Goal: Task Accomplishment & Management: Manage account settings

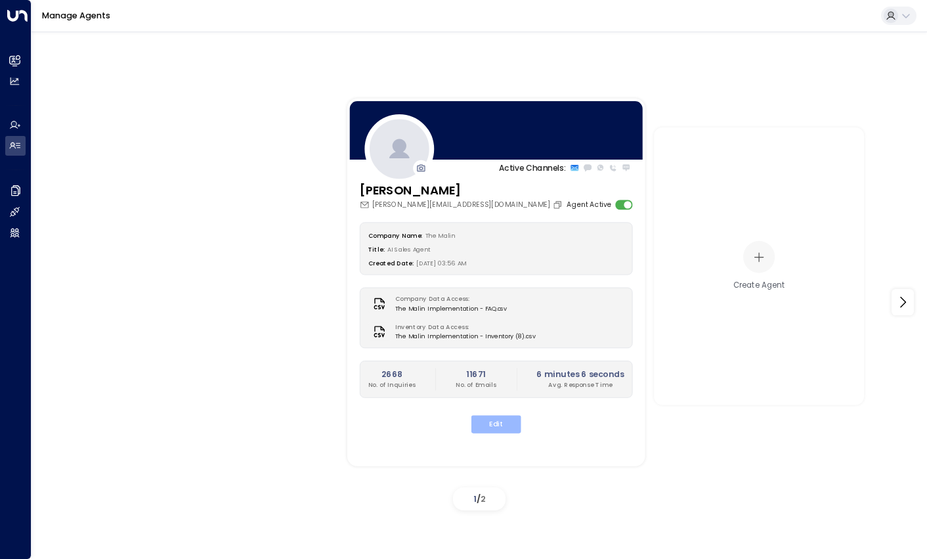
click at [507, 418] on button "Edit" at bounding box center [496, 424] width 50 height 18
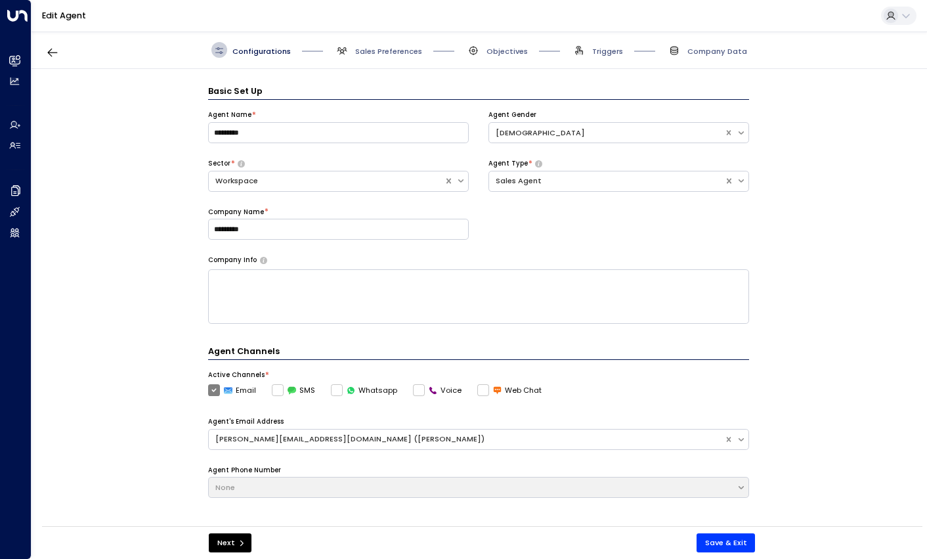
scroll to position [16, 0]
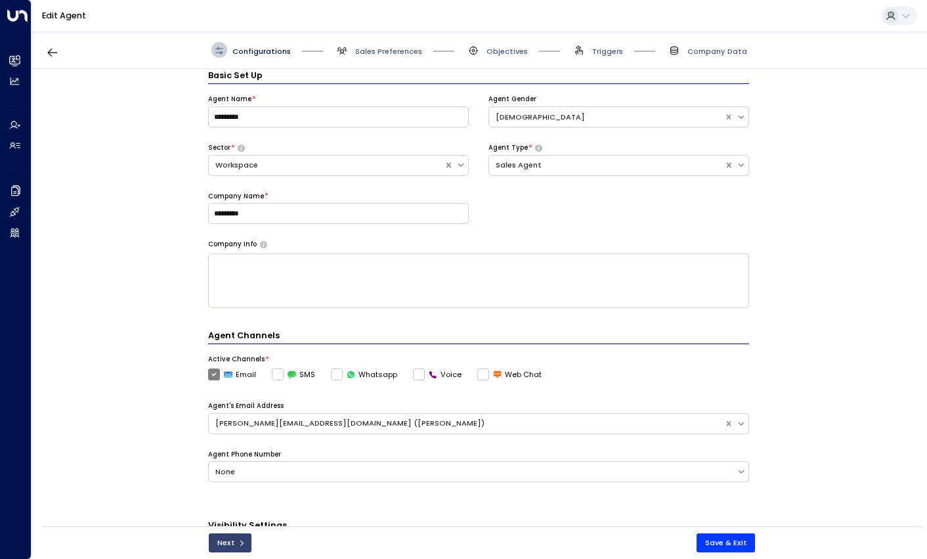
click at [225, 538] on button "Next" at bounding box center [230, 542] width 43 height 19
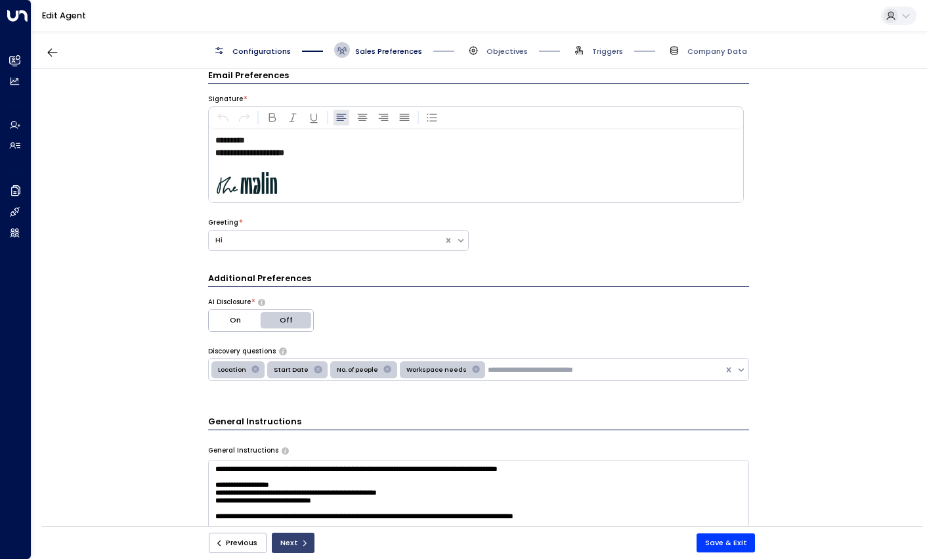
click at [280, 535] on button "Next" at bounding box center [293, 542] width 43 height 20
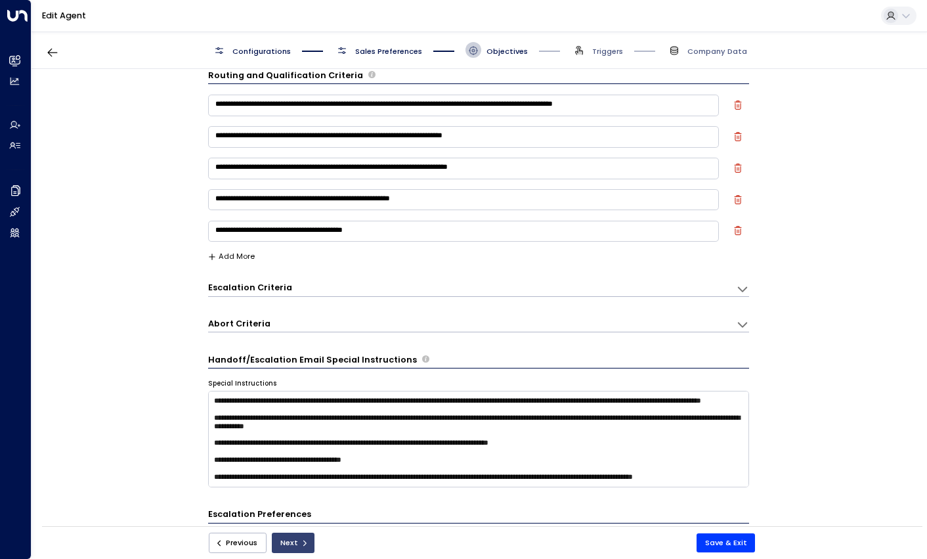
click at [291, 547] on button "Next" at bounding box center [293, 542] width 43 height 20
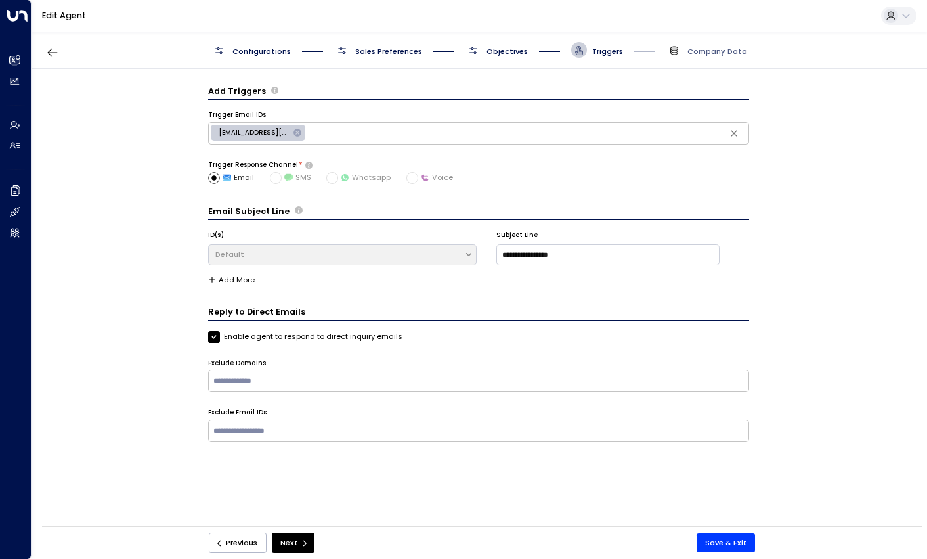
scroll to position [0, 0]
click at [291, 547] on button "Next" at bounding box center [293, 542] width 43 height 20
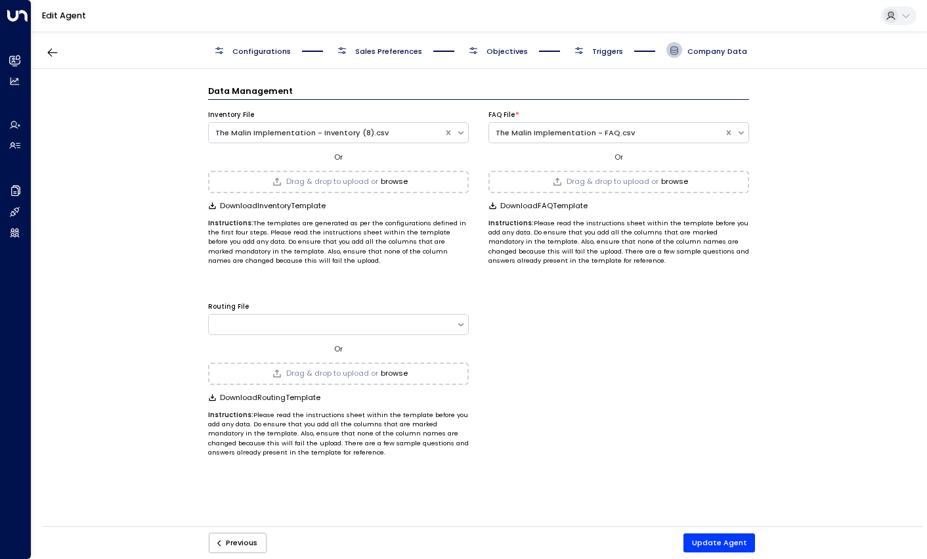
click at [399, 180] on button "browse" at bounding box center [394, 181] width 27 height 9
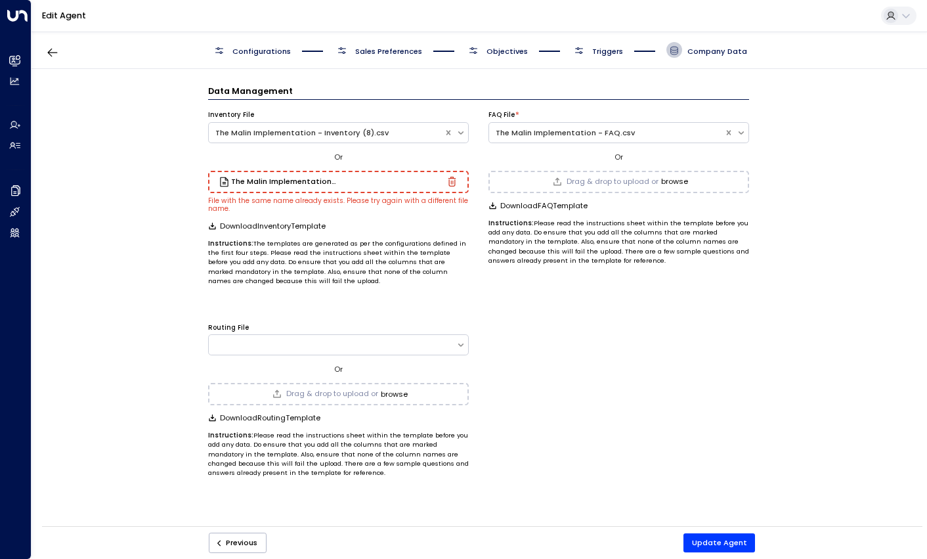
click at [457, 175] on div "The Malin Implementation - Inventory (9).csv" at bounding box center [338, 182] width 261 height 22
click at [450, 177] on icon "button" at bounding box center [452, 182] width 8 height 10
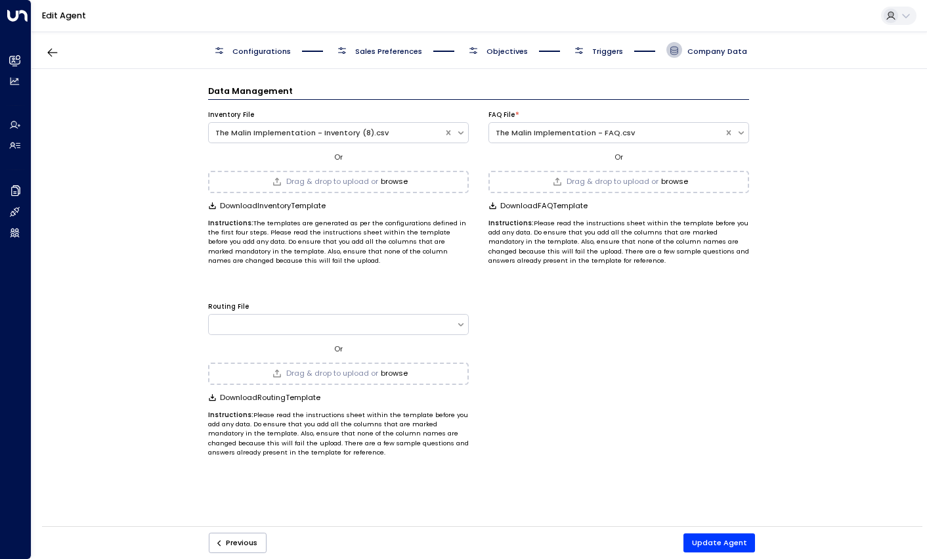
click at [338, 179] on span "Drag & drop to upload or" at bounding box center [332, 181] width 92 height 7
click at [730, 536] on button "Update Agent" at bounding box center [719, 542] width 72 height 19
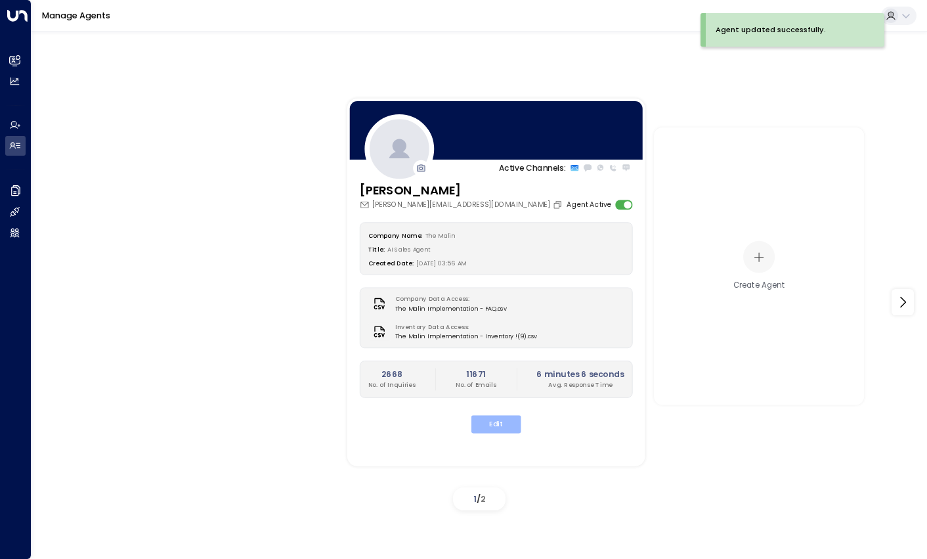
click at [500, 426] on button "Edit" at bounding box center [496, 424] width 50 height 18
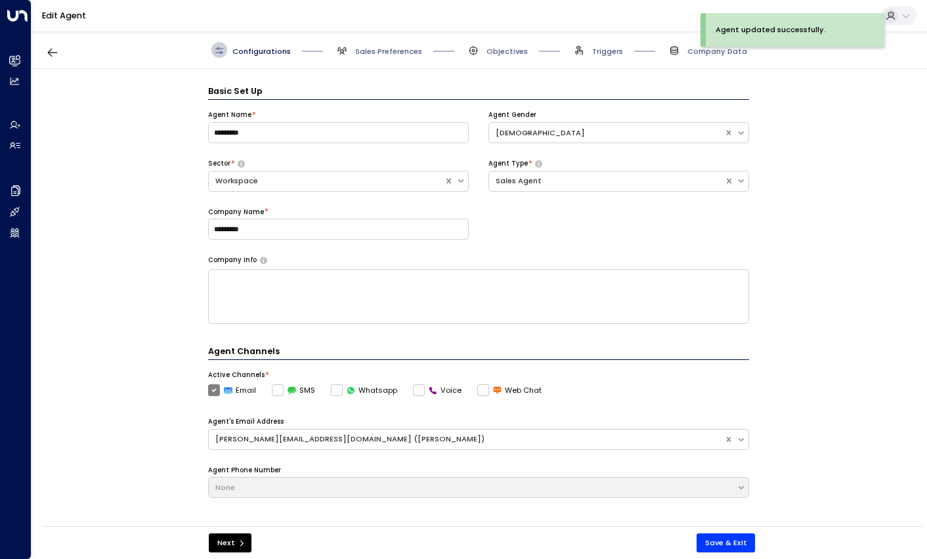
scroll to position [16, 0]
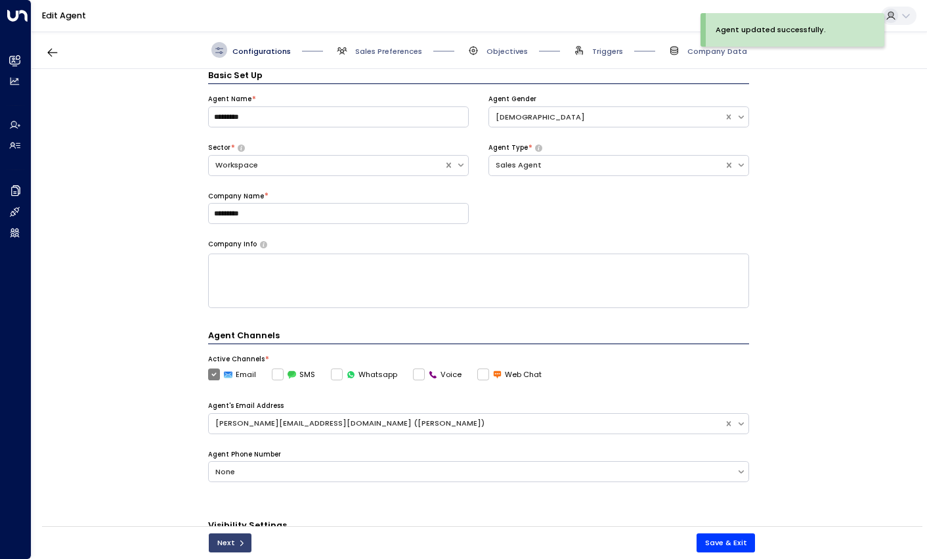
click at [223, 547] on button "Next" at bounding box center [230, 542] width 43 height 19
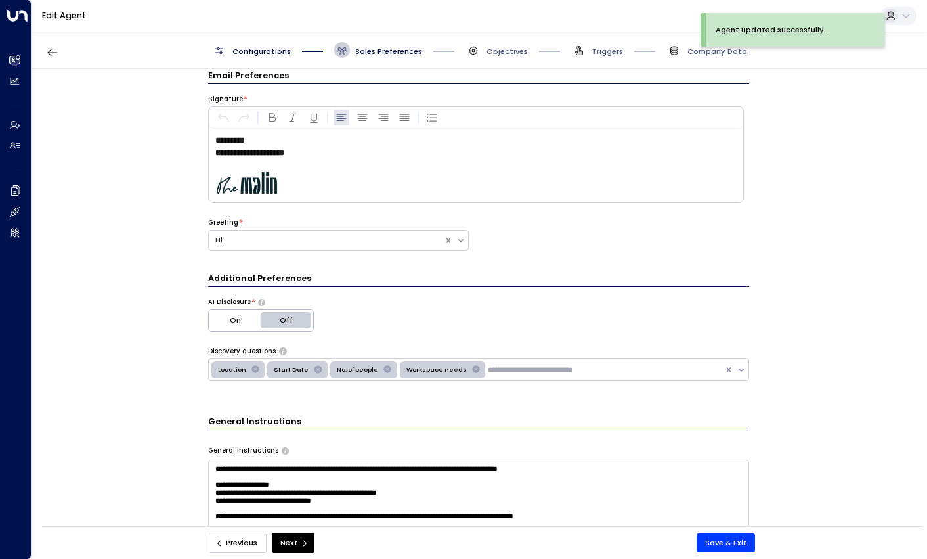
click at [223, 547] on button "Previous" at bounding box center [238, 542] width 58 height 20
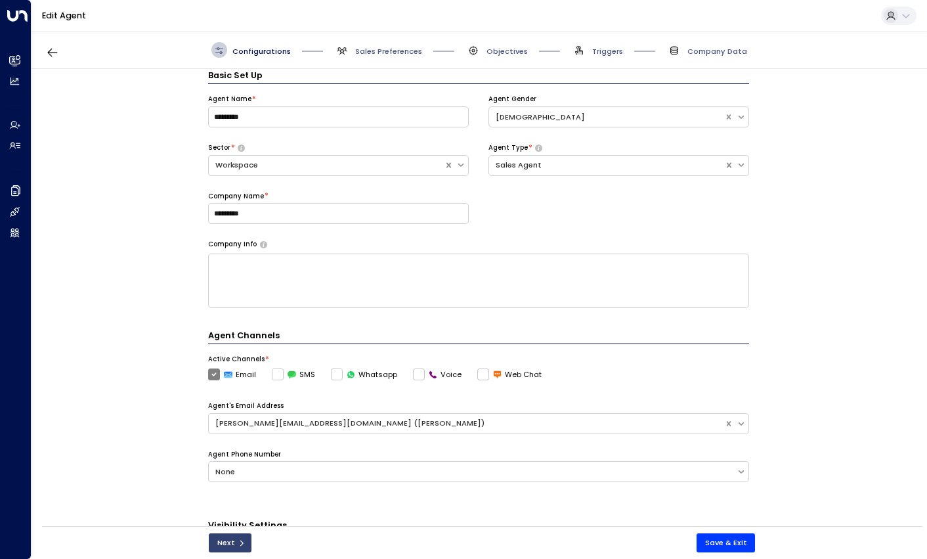
click at [232, 544] on button "Next" at bounding box center [230, 542] width 43 height 19
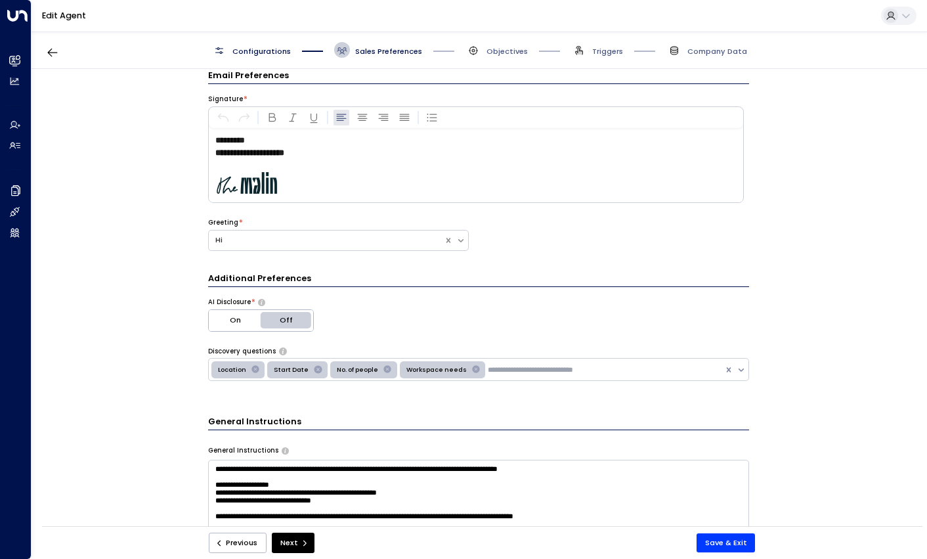
click at [320, 547] on div "Previous Next Save & Exit" at bounding box center [482, 542] width 578 height 20
click at [275, 545] on button "Next" at bounding box center [293, 542] width 43 height 20
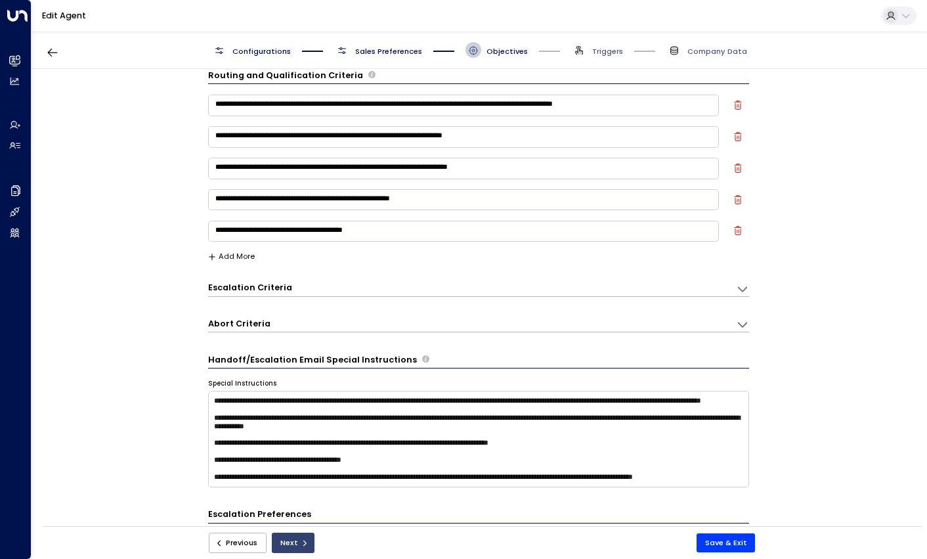
click at [300, 547] on button "Next" at bounding box center [293, 542] width 43 height 20
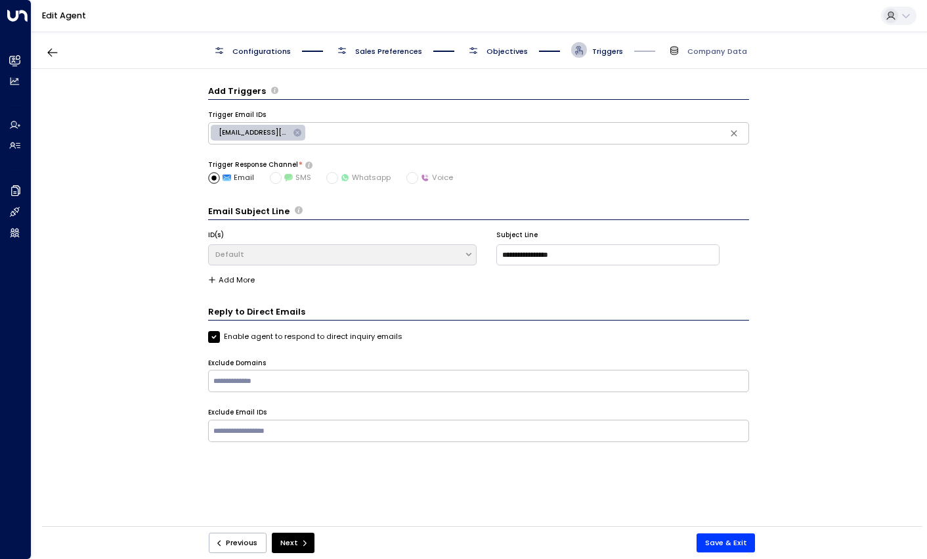
scroll to position [0, 0]
click at [300, 547] on button "Next" at bounding box center [293, 542] width 43 height 20
